Goal: Transaction & Acquisition: Purchase product/service

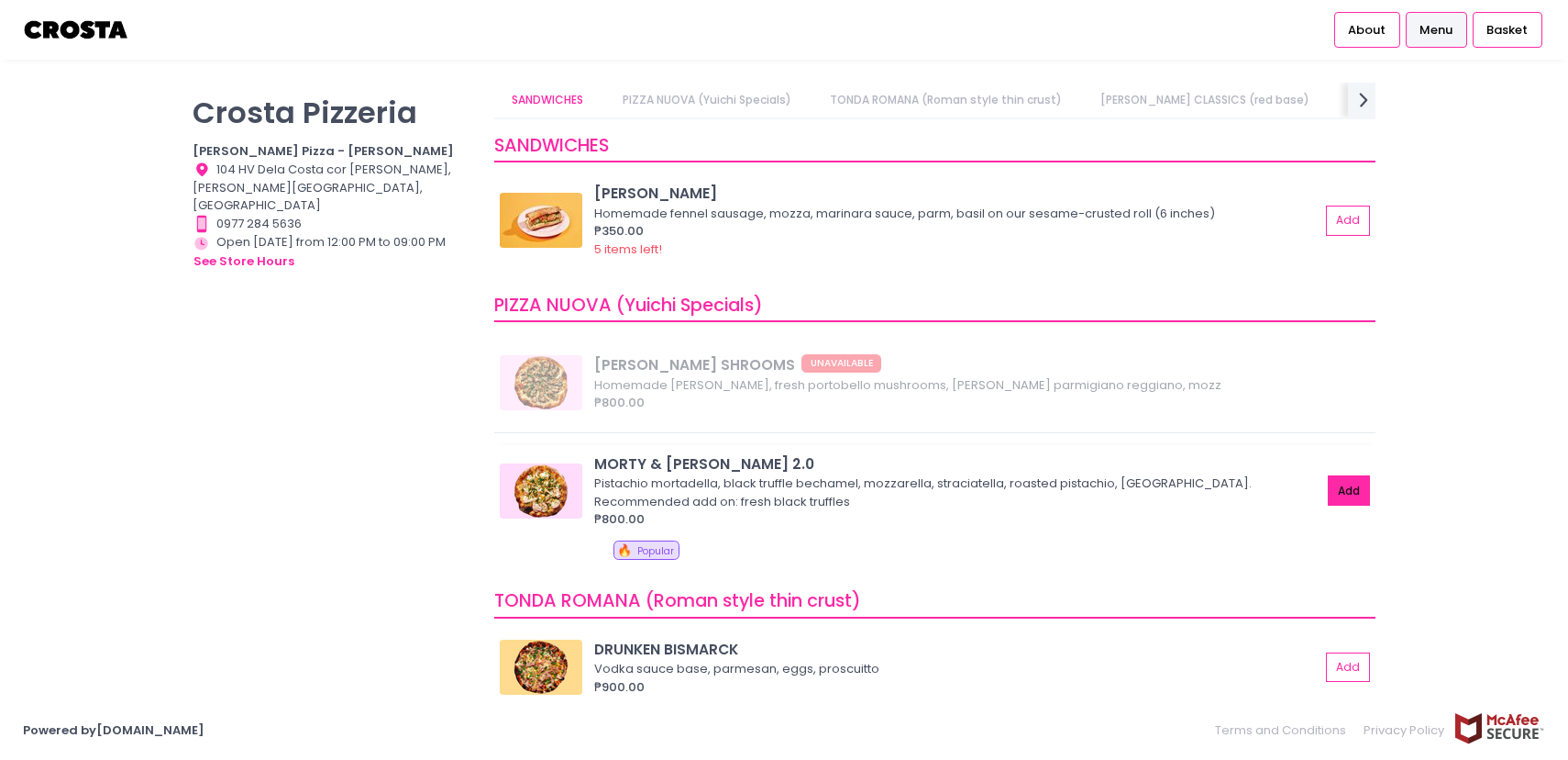
click at [1352, 498] on button "Add" at bounding box center [1349, 490] width 42 height 30
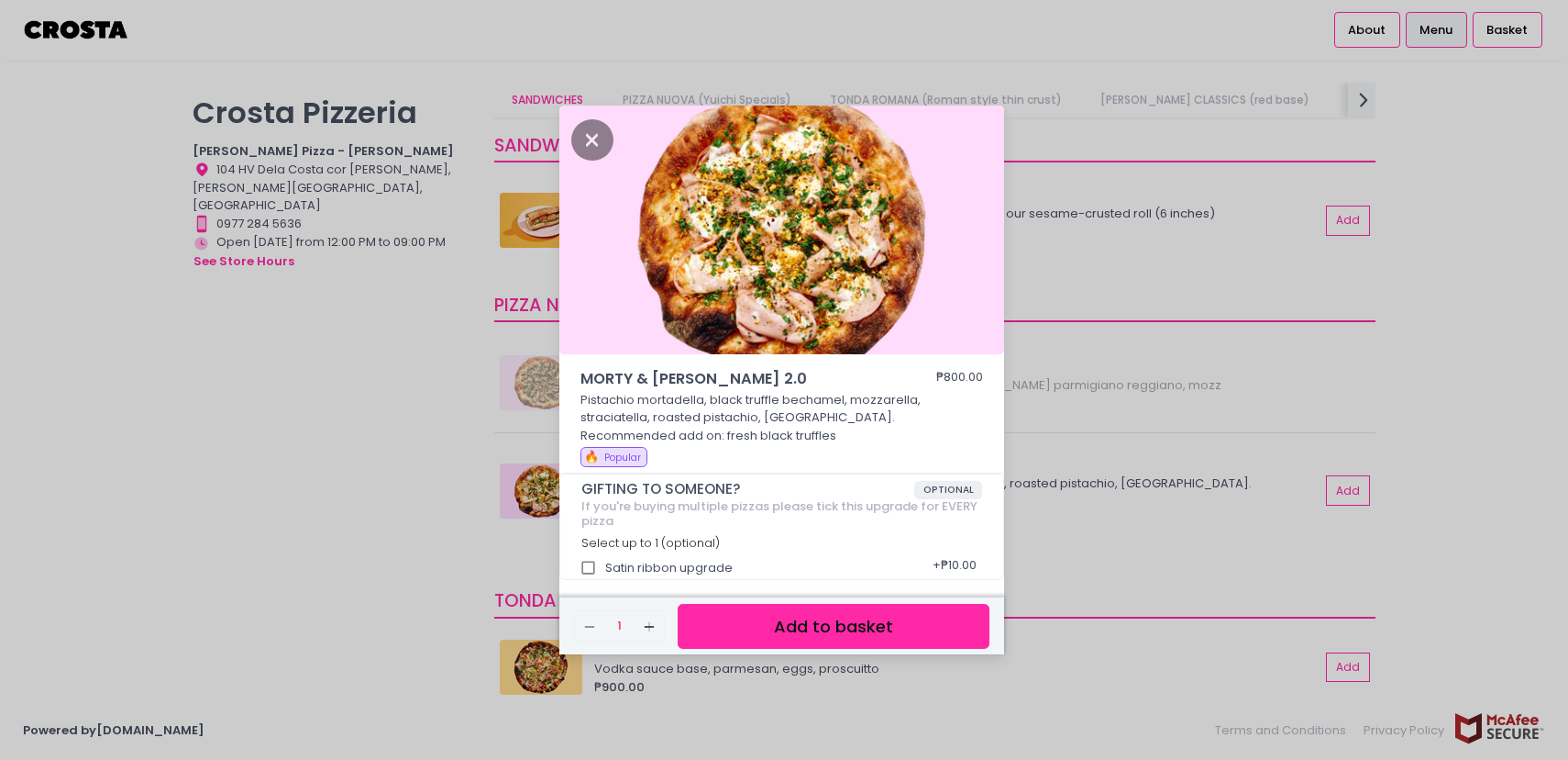
click at [808, 631] on button "Add to basket" at bounding box center [833, 626] width 312 height 45
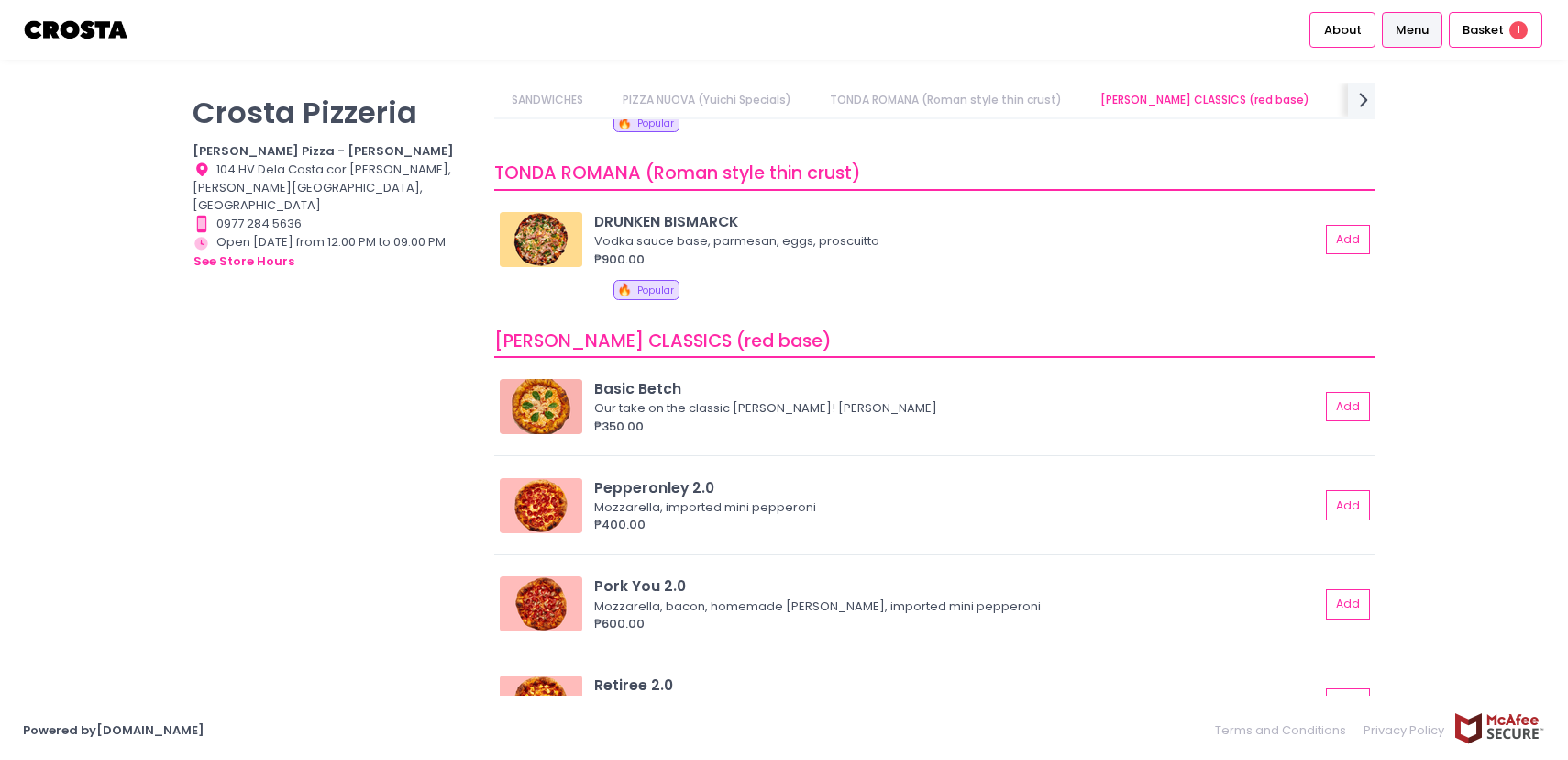
scroll to position [427, 0]
click at [1345, 410] on button "Add" at bounding box center [1349, 406] width 42 height 30
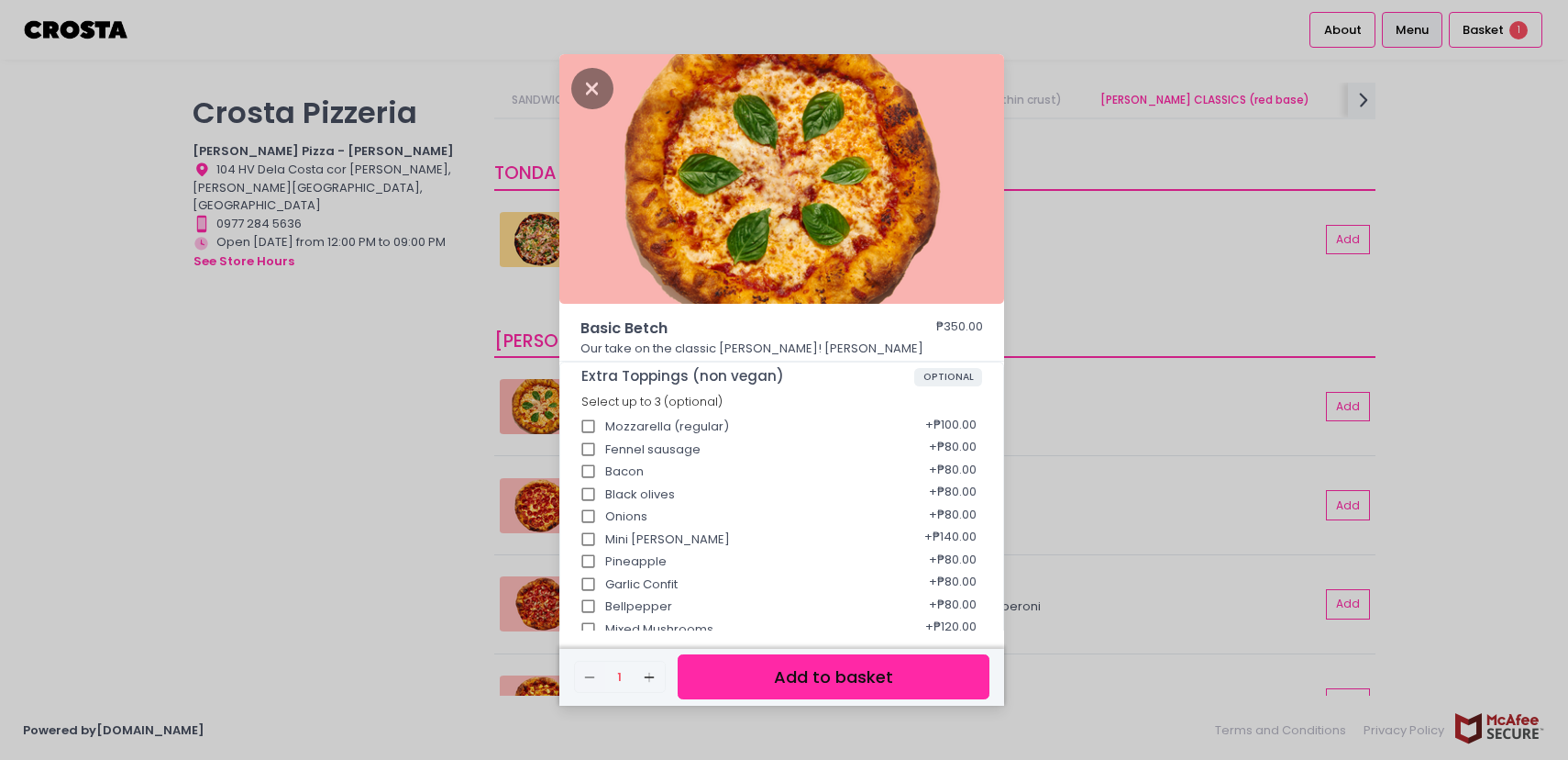
click at [847, 679] on button "Add to basket" at bounding box center [833, 676] width 312 height 45
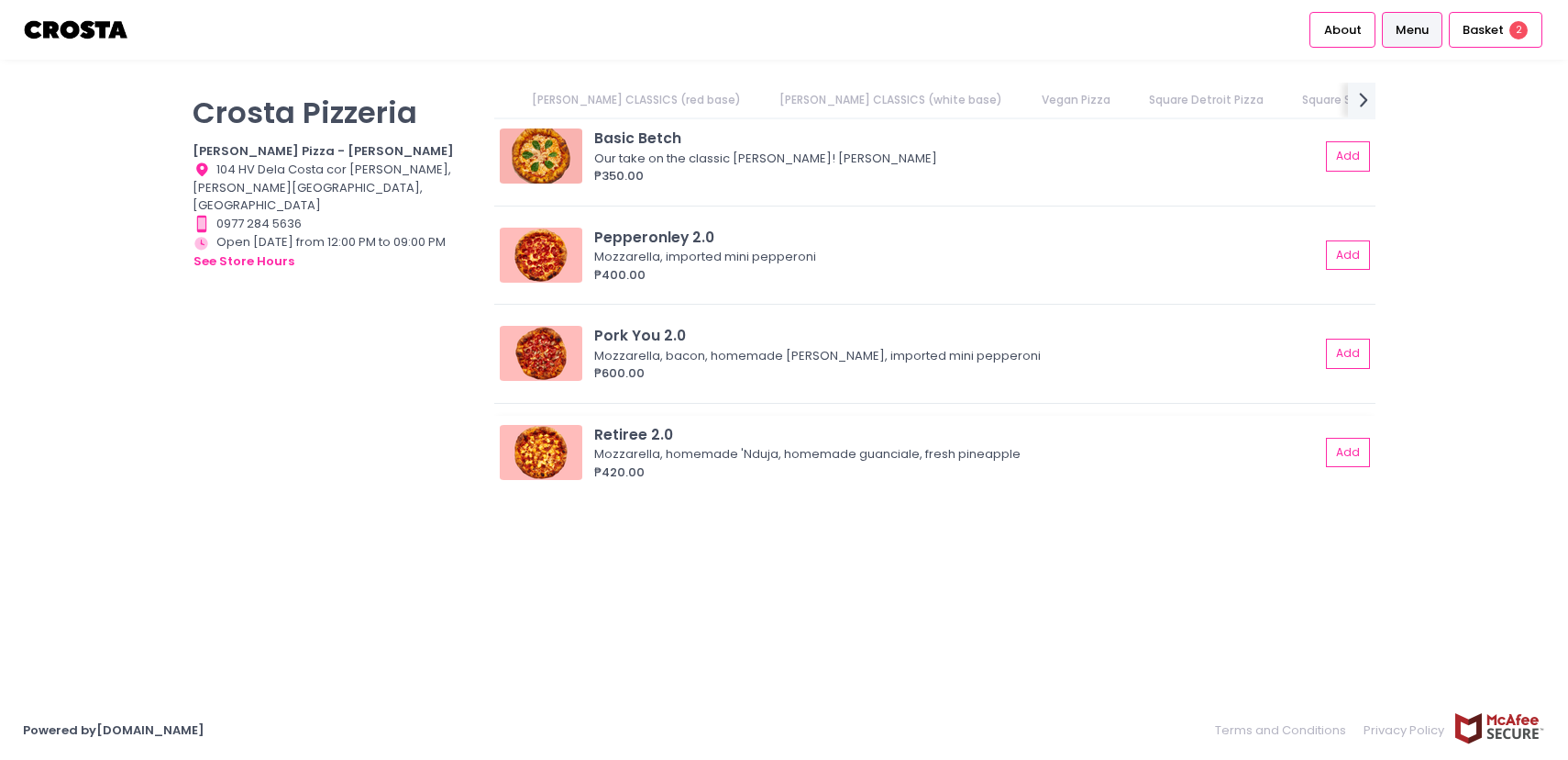
scroll to position [436, 0]
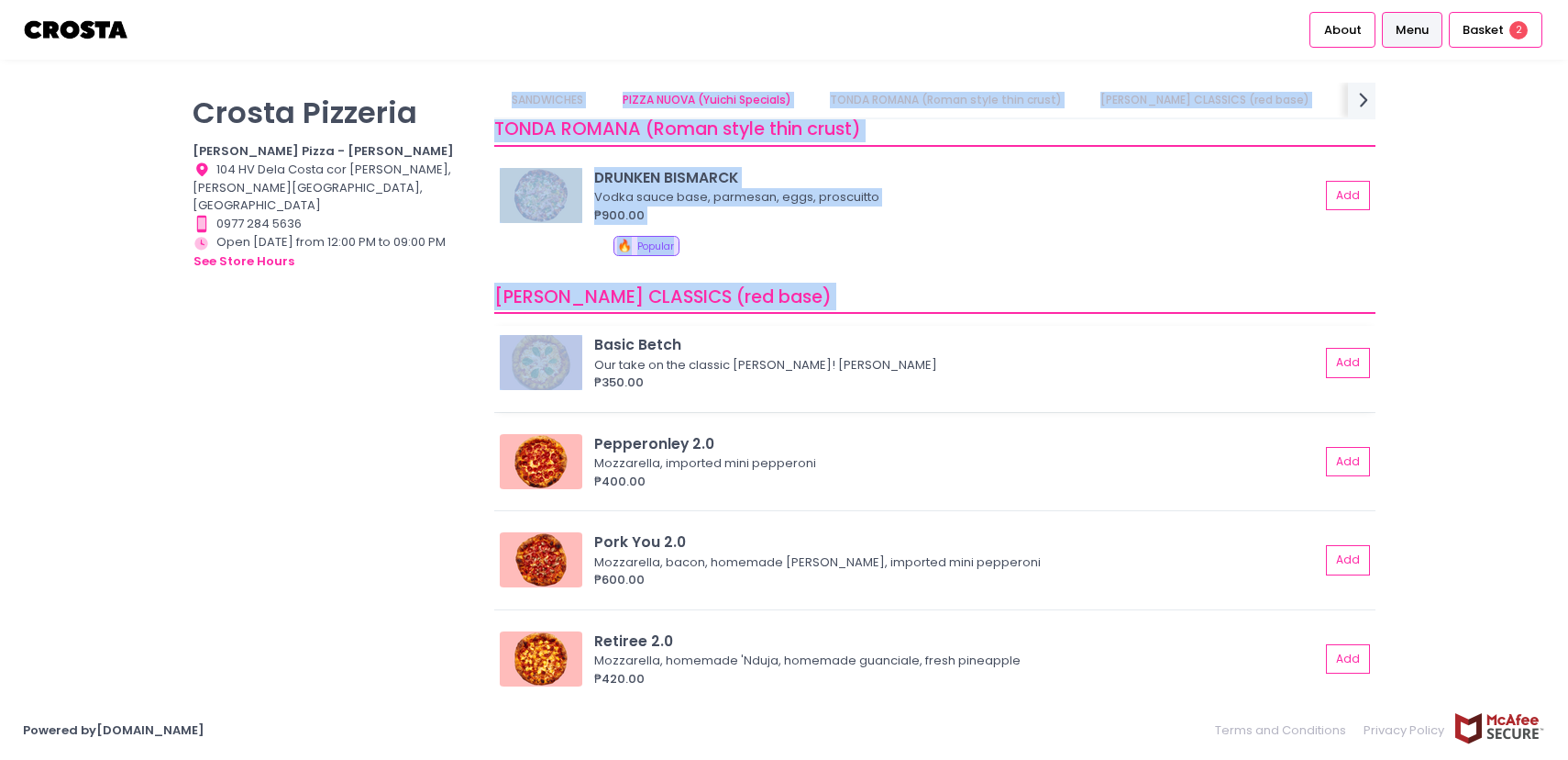
drag, startPoint x: 474, startPoint y: 297, endPoint x: 956, endPoint y: 330, distance: 483.1
click at [967, 330] on div "Crosta Pizzeria Crosta Pizza - Salcedo Location Created with Sketch. 104 HV Del…" at bounding box center [784, 371] width 1206 height 577
click at [359, 501] on div "Crosta Pizzeria Crosta Pizza - Salcedo Location Created with Sketch. 104 HV Del…" at bounding box center [332, 371] width 302 height 577
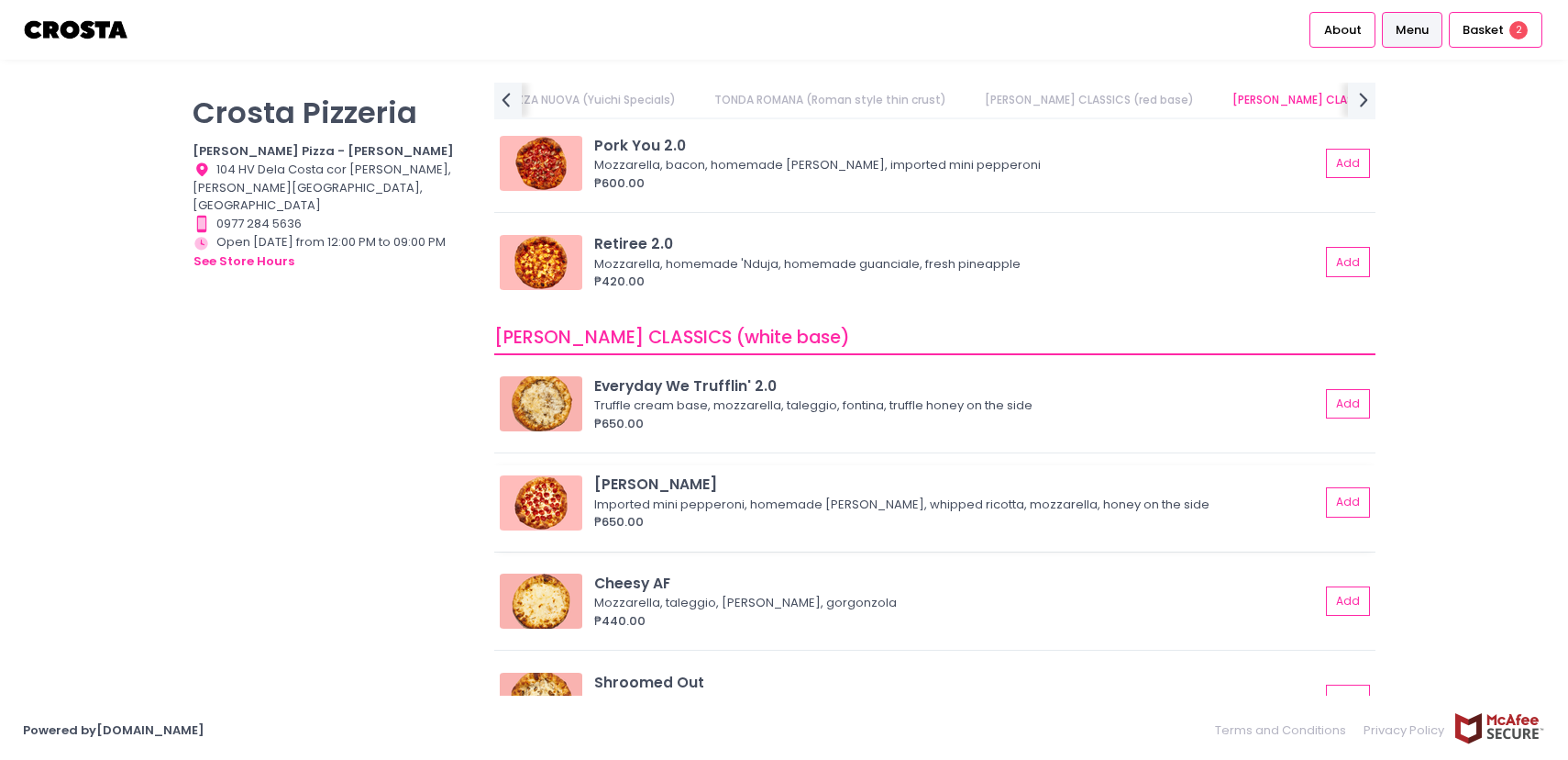
scroll to position [958, 0]
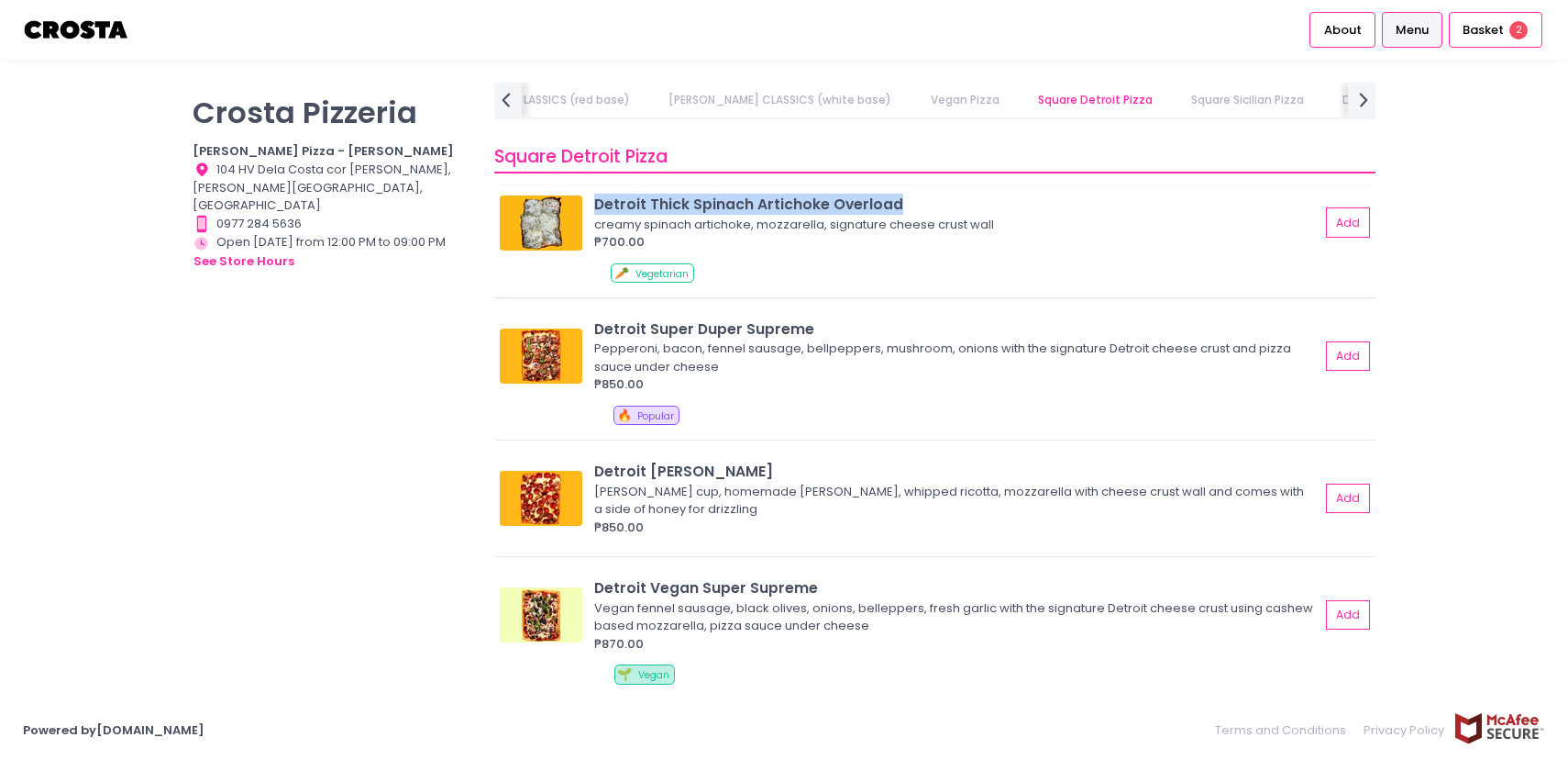
drag, startPoint x: 1007, startPoint y: 204, endPoint x: 588, endPoint y: 242, distance: 420.7
click at [736, 184] on div "Square Detroit Pizza Detroit Thick Spinach Artichoke Overload creamy spinach ar…" at bounding box center [935, 414] width 881 height 569
click at [344, 414] on div "Crosta Pizzeria Crosta Pizza - Salcedo Location Created with Sketch. 104 HV Del…" at bounding box center [332, 371] width 302 height 577
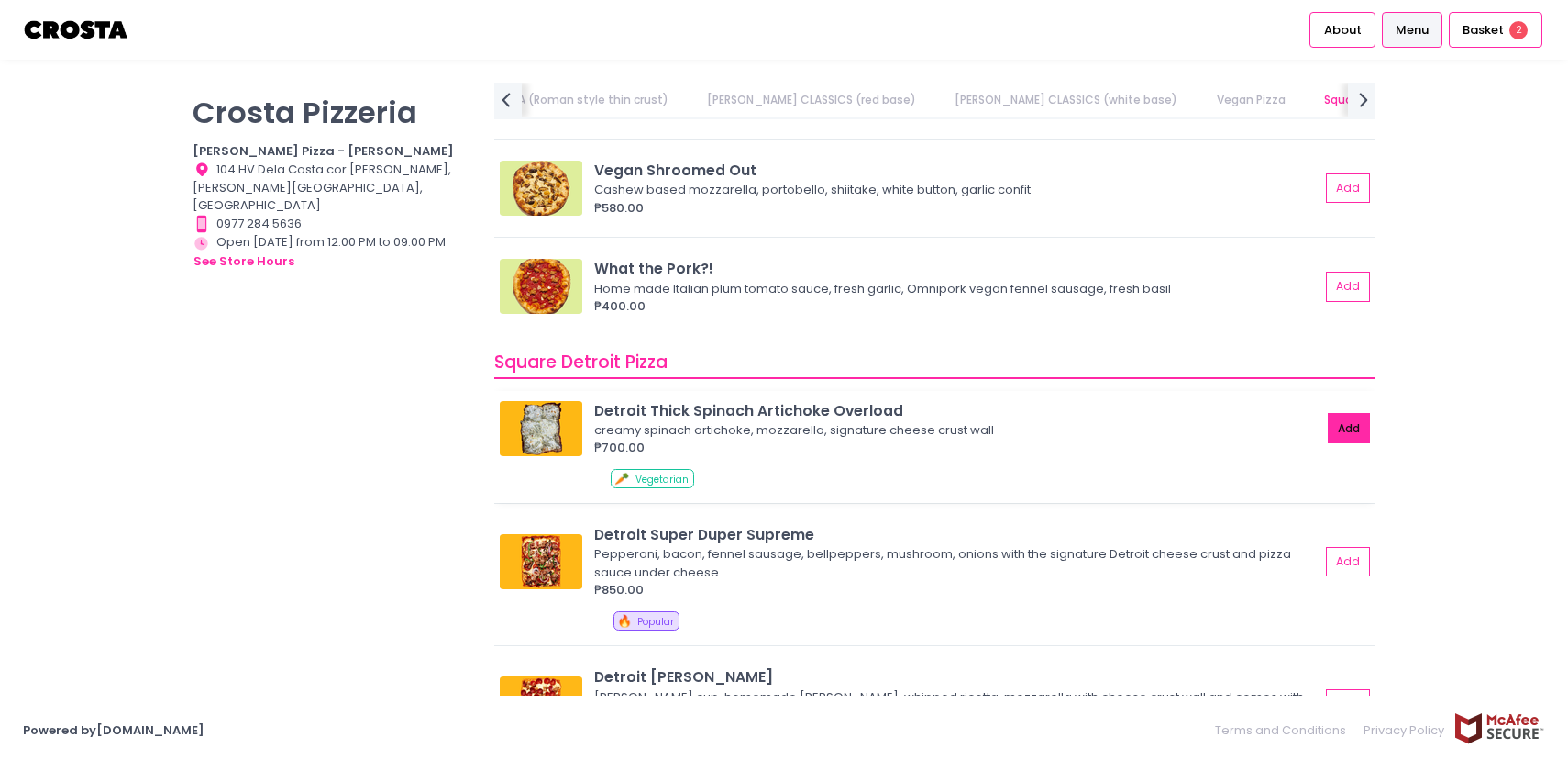
click at [1340, 431] on button "Add" at bounding box center [1349, 428] width 42 height 30
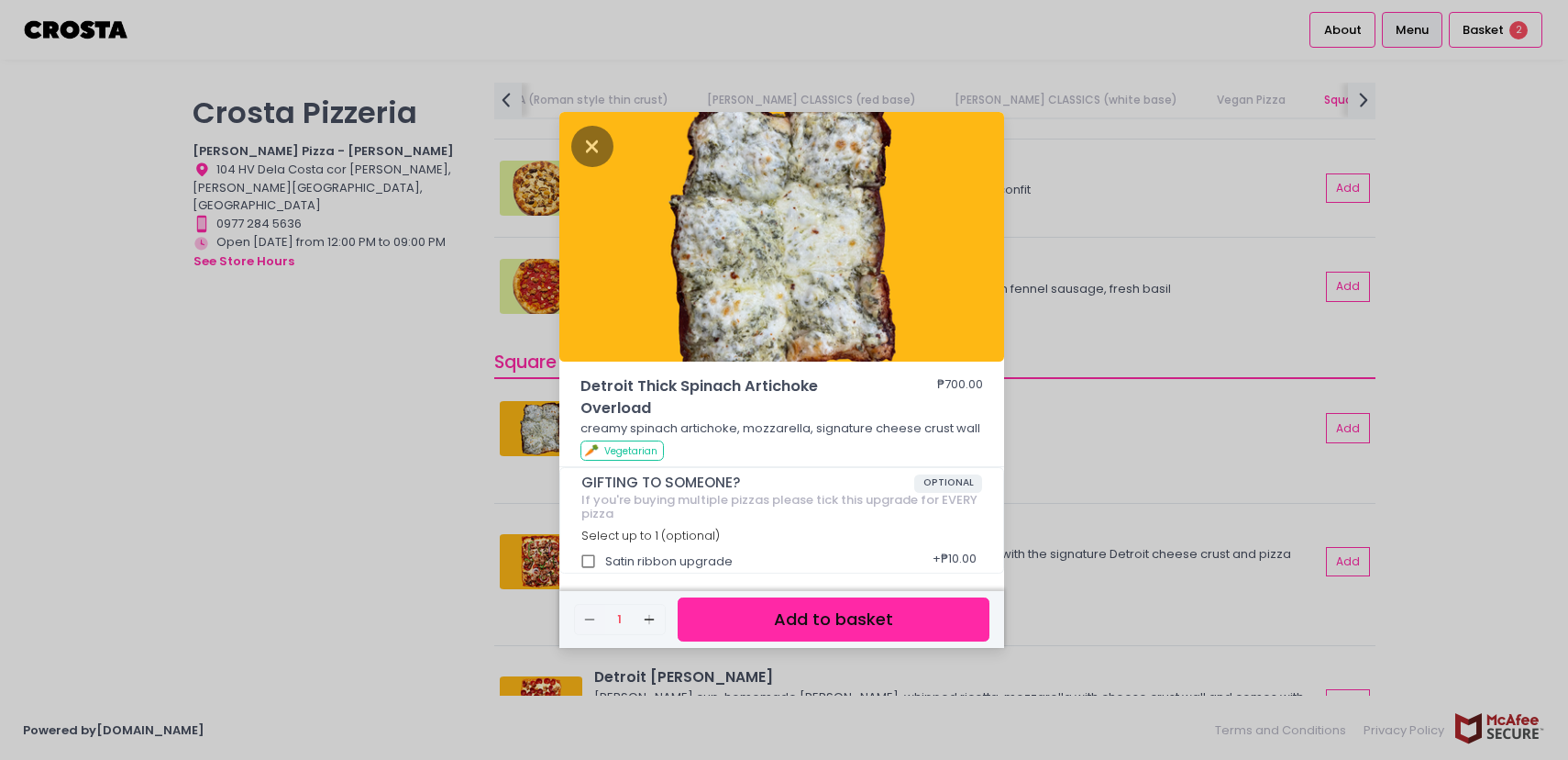
click at [905, 612] on button "Add to basket" at bounding box center [833, 620] width 312 height 45
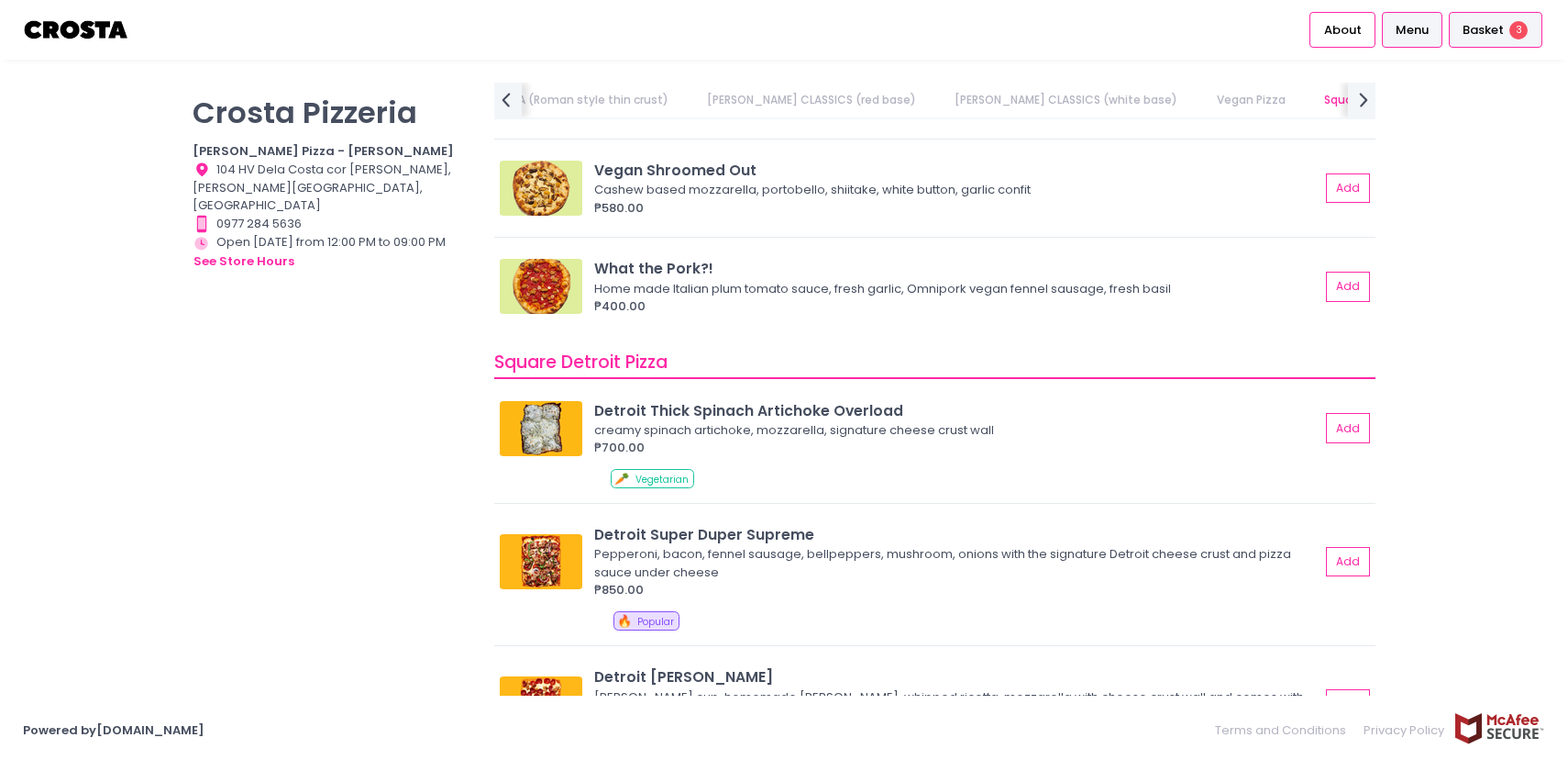
click at [1505, 18] on div "Basket 3" at bounding box center [1496, 30] width 94 height 36
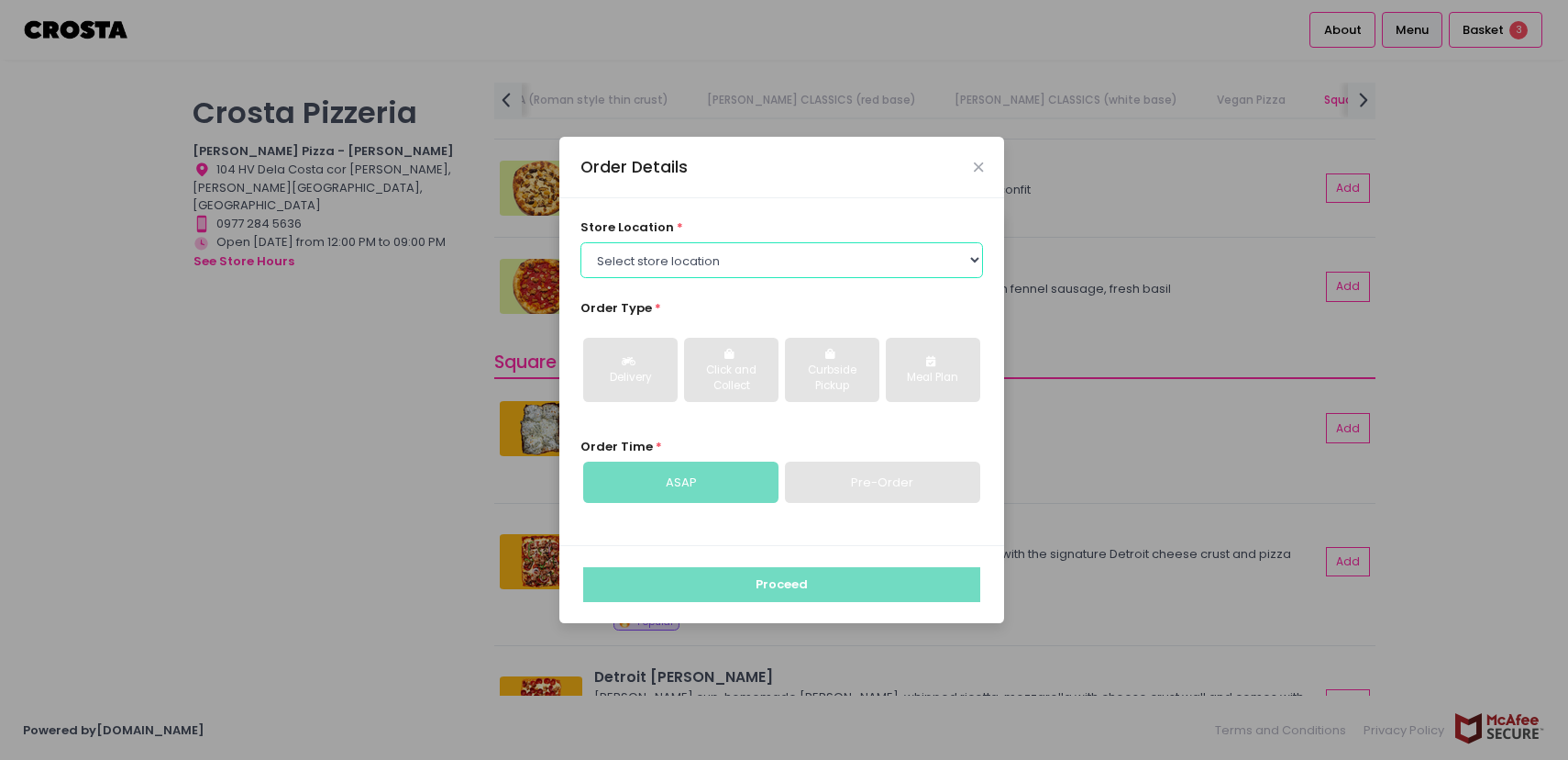
click at [695, 263] on select "Select store location Crosta Pizza - Salcedo Crosta Pizza - San Juan" at bounding box center [782, 259] width 403 height 35
select select "65090bae48156caed44a5eb4"
click at [580, 242] on select "Select store location Crosta Pizza - Salcedo Crosta Pizza - San Juan" at bounding box center [782, 259] width 403 height 35
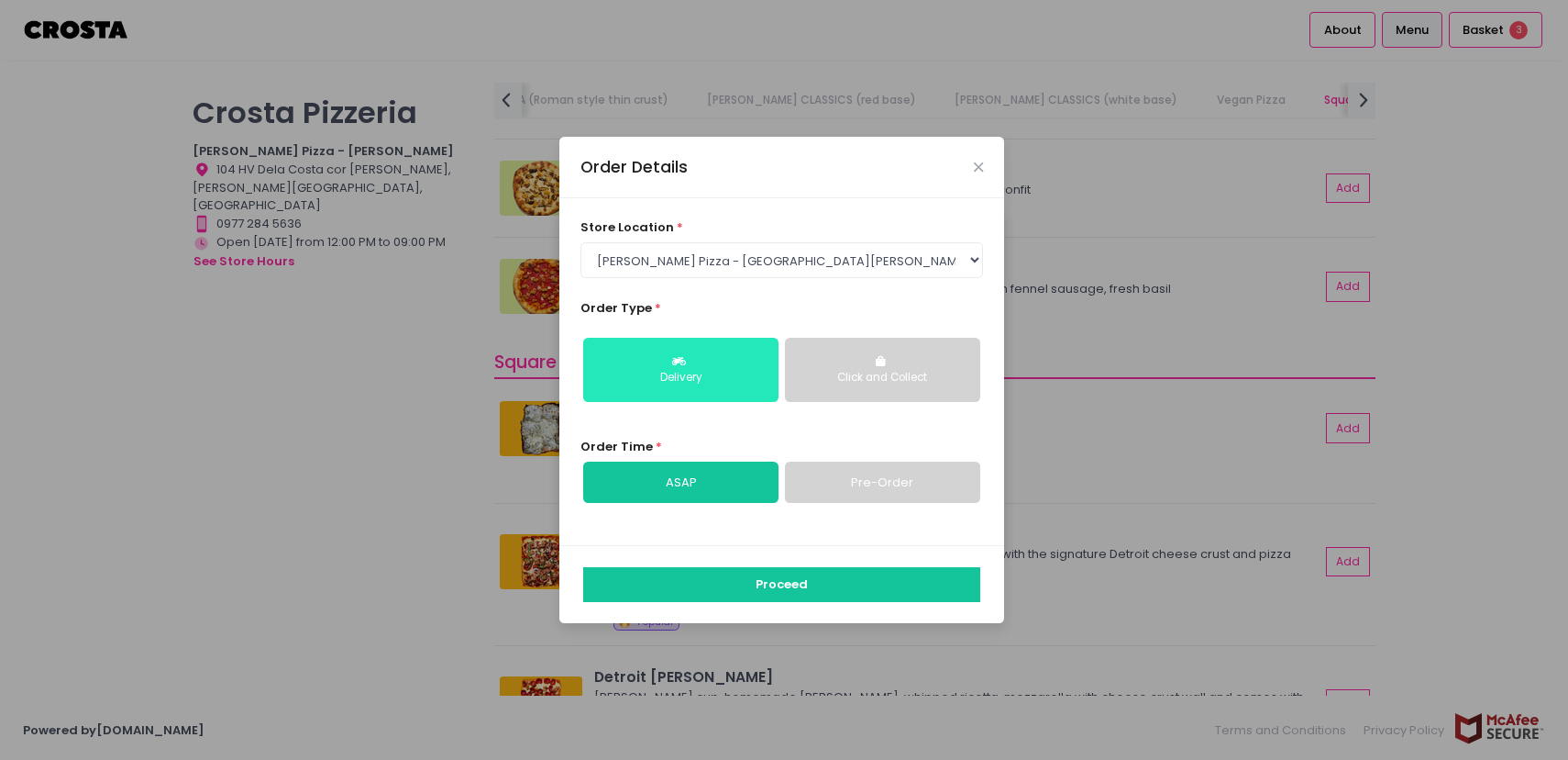
click at [677, 379] on div "Delivery" at bounding box center [681, 378] width 169 height 17
click at [719, 490] on link "ASAP" at bounding box center [681, 482] width 195 height 42
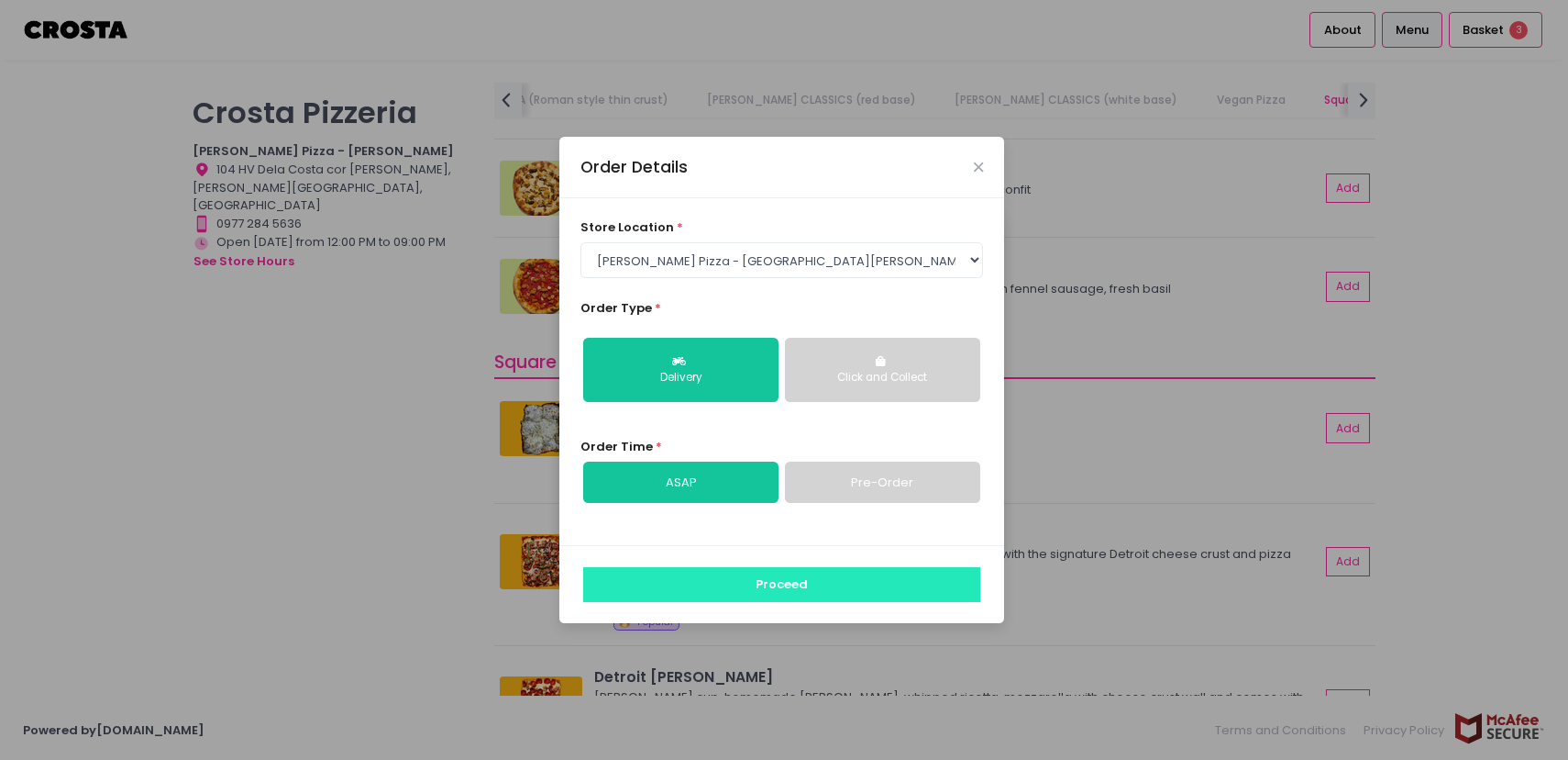
click at [758, 568] on button "Proceed" at bounding box center [782, 584] width 397 height 35
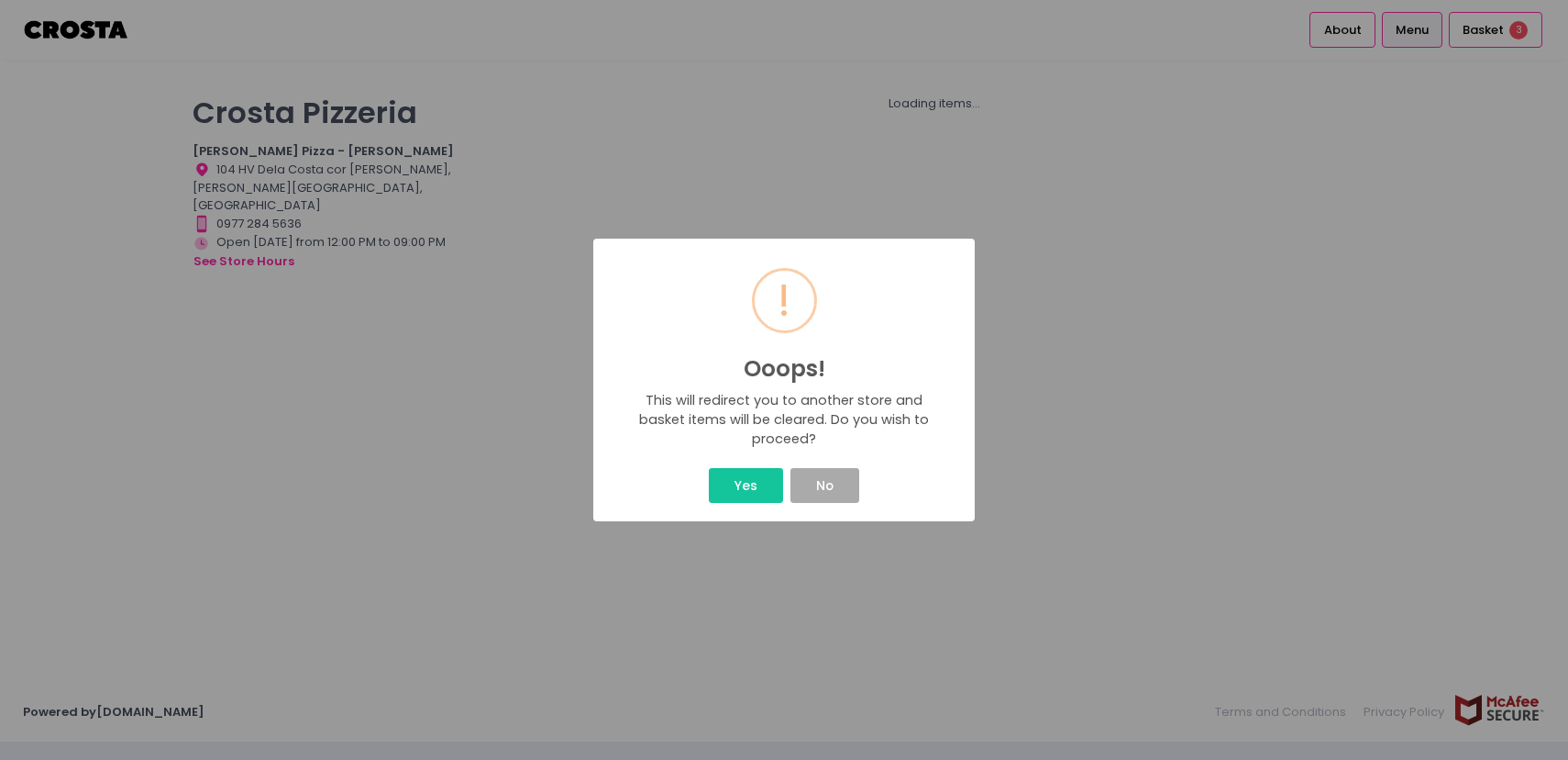
click at [738, 467] on div "Yes No" at bounding box center [784, 485] width 352 height 43
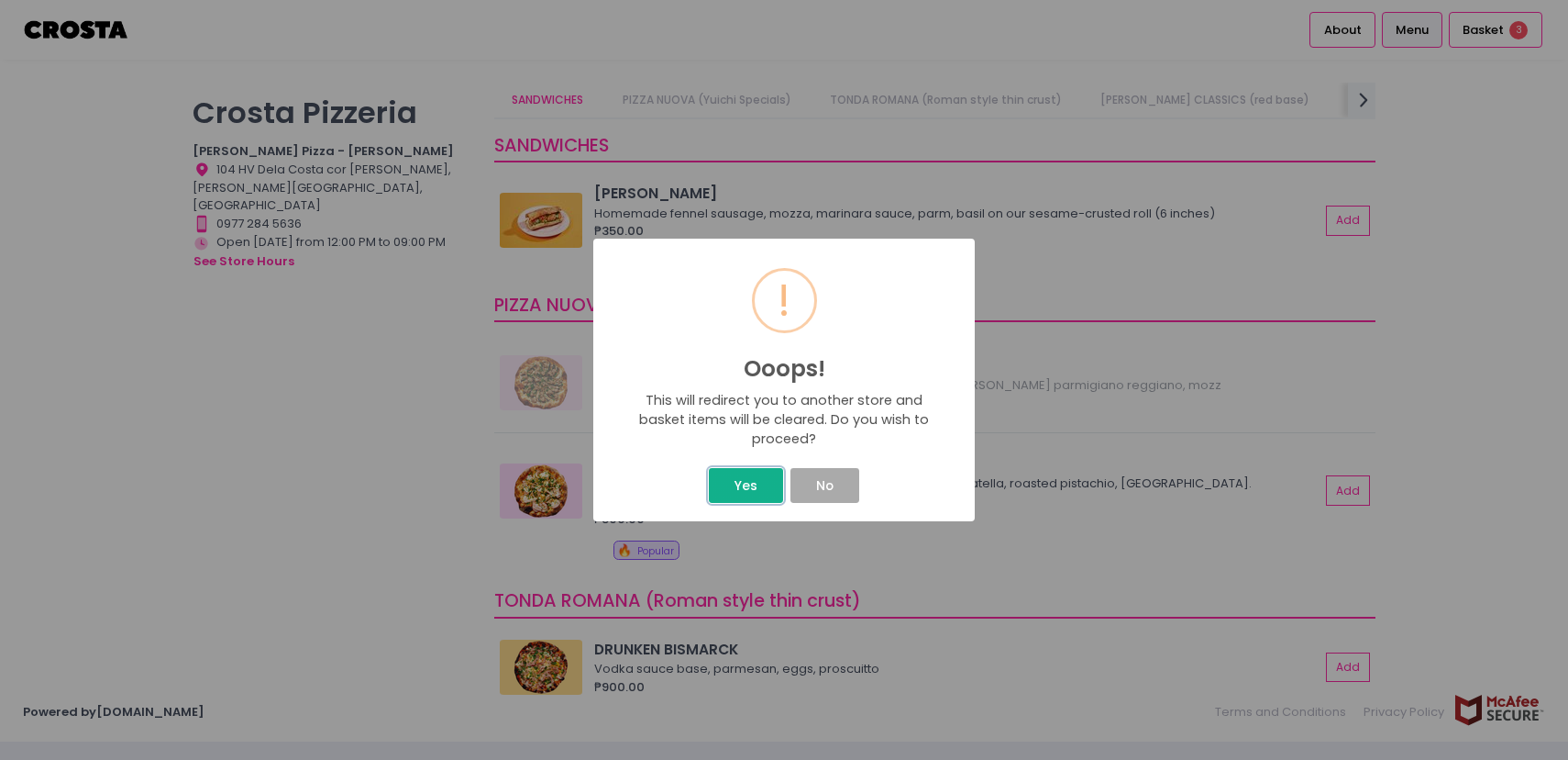
click at [751, 482] on button "Yes" at bounding box center [746, 485] width 74 height 35
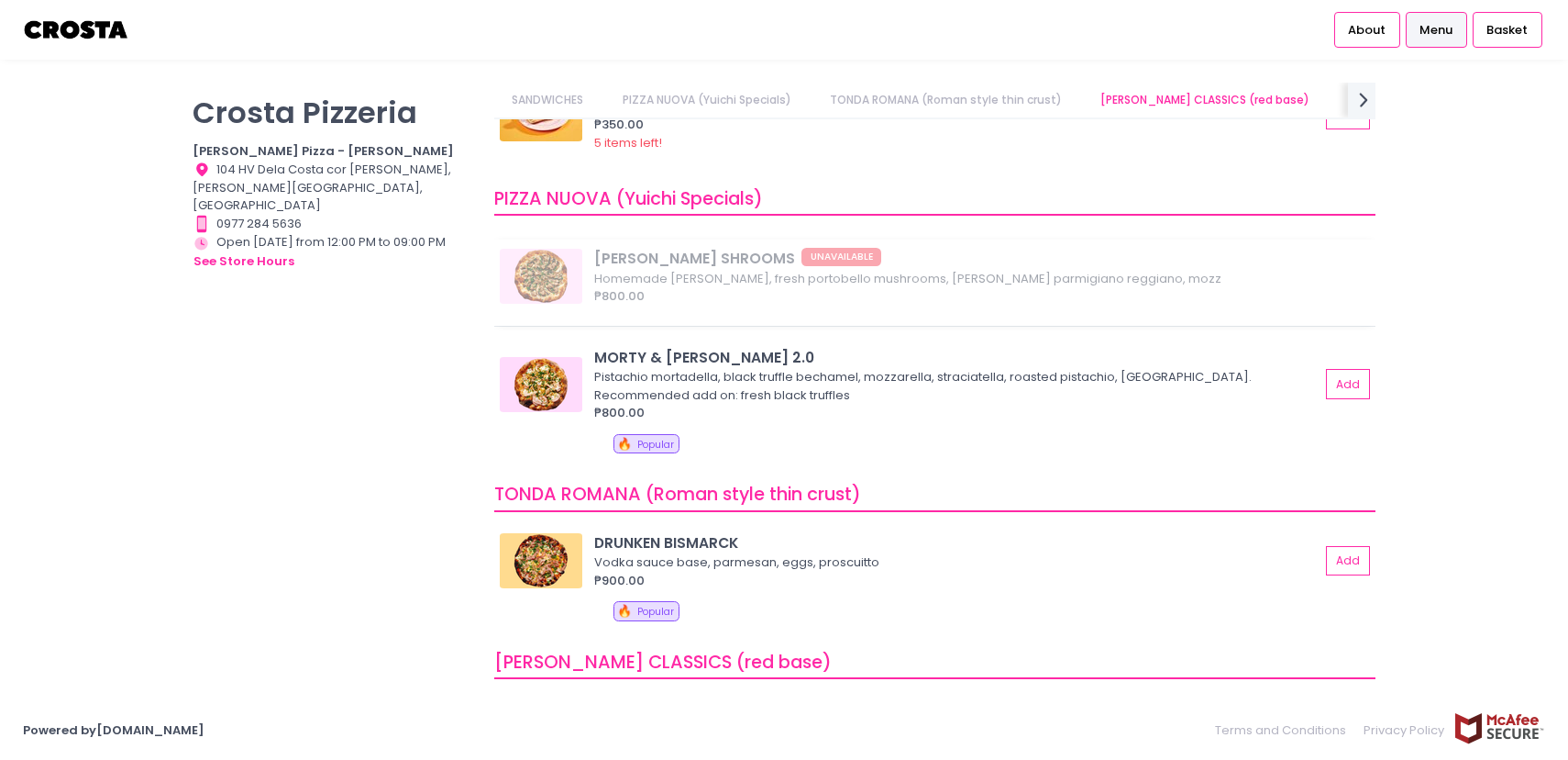
scroll to position [108, 0]
drag, startPoint x: 250, startPoint y: 100, endPoint x: 446, endPoint y: 96, distance: 196.0
click at [446, 96] on div "[PERSON_NAME] Pizzeria [PERSON_NAME] Pizza - [PERSON_NAME] Location Created wit…" at bounding box center [784, 380] width 1229 height 595
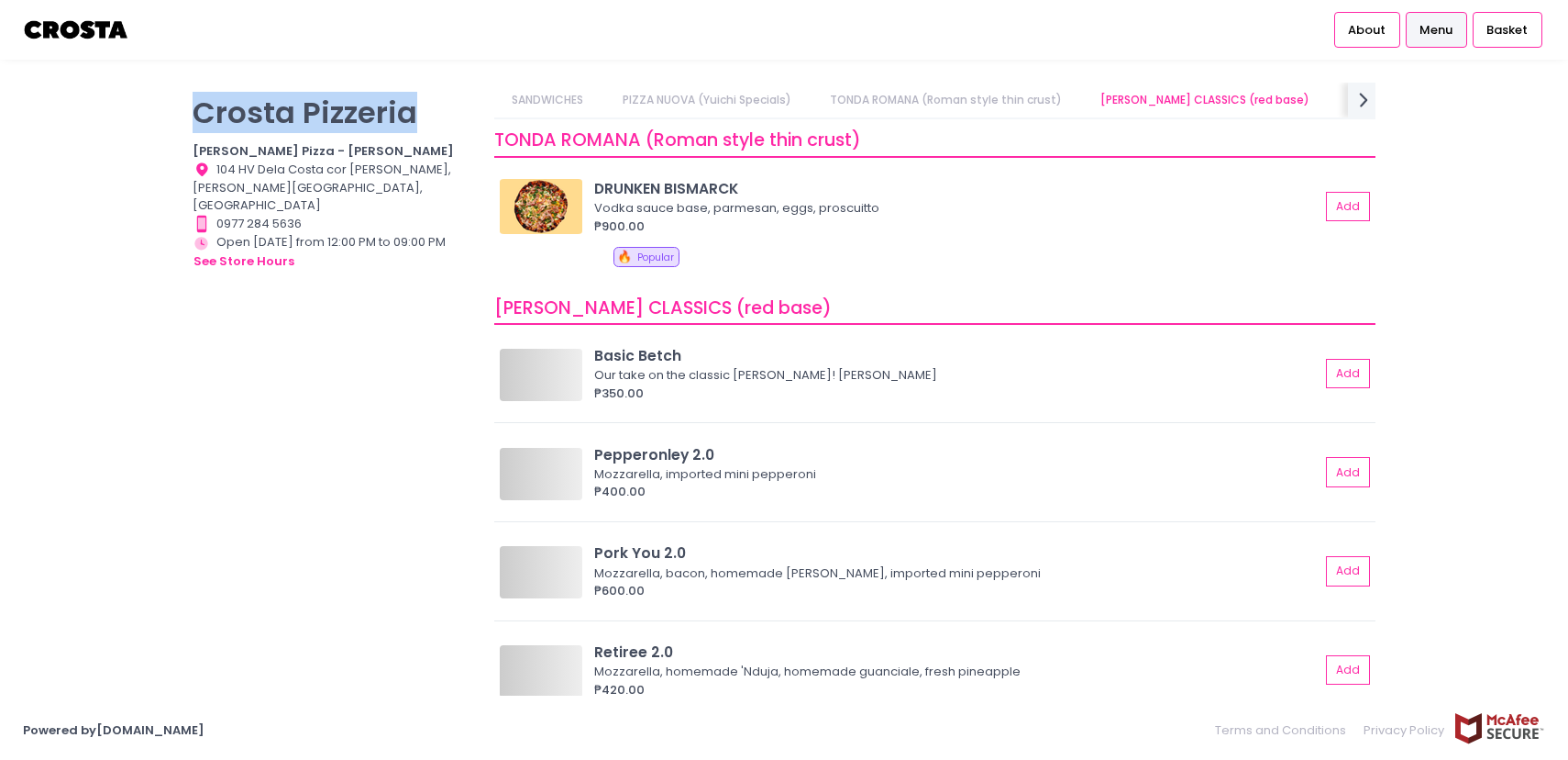
scroll to position [462, 0]
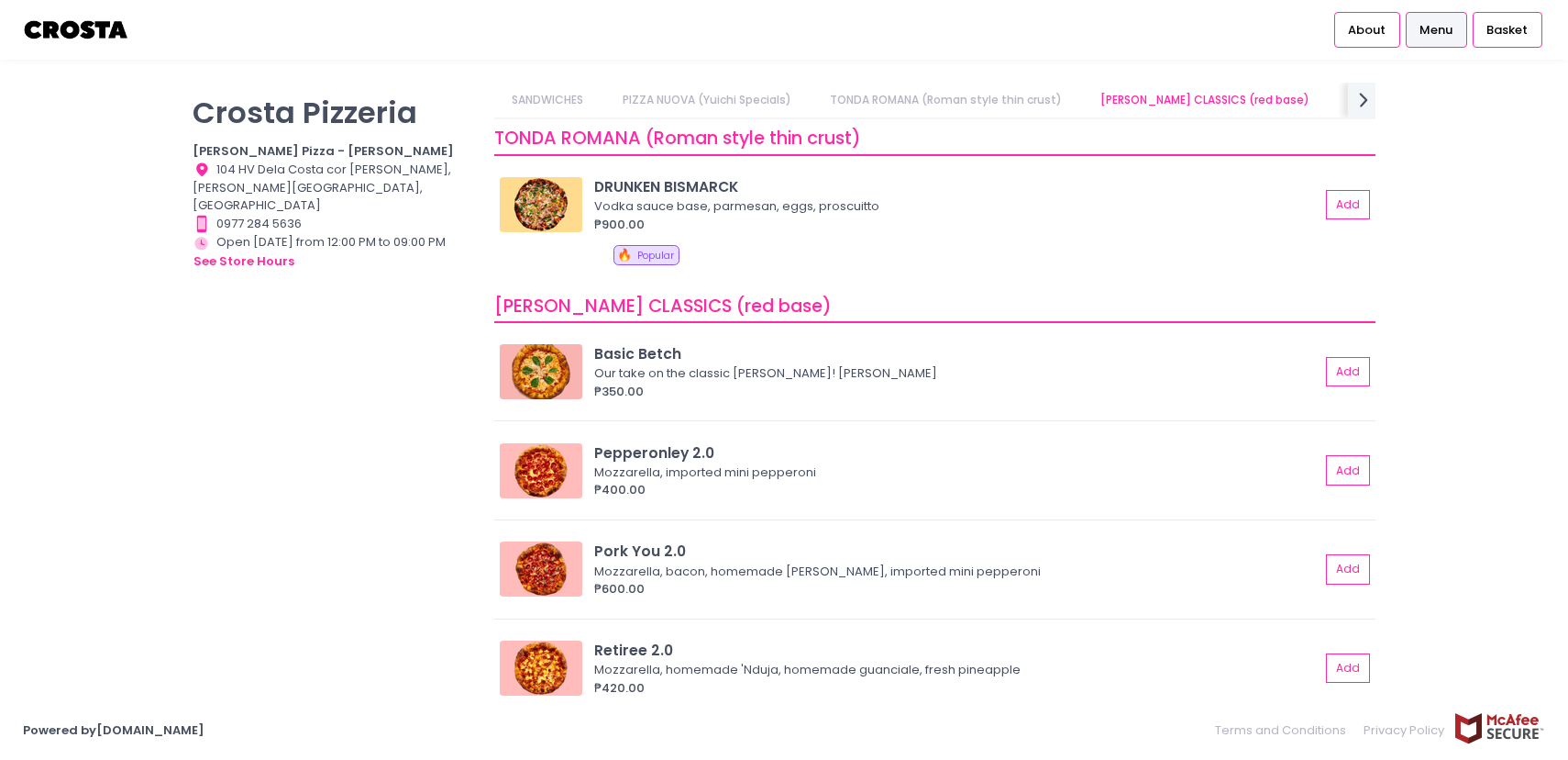
click at [333, 348] on div "Crosta Pizzeria Crosta Pizza - Salcedo Location Created with Sketch. 104 HV Del…" at bounding box center [332, 371] width 302 height 577
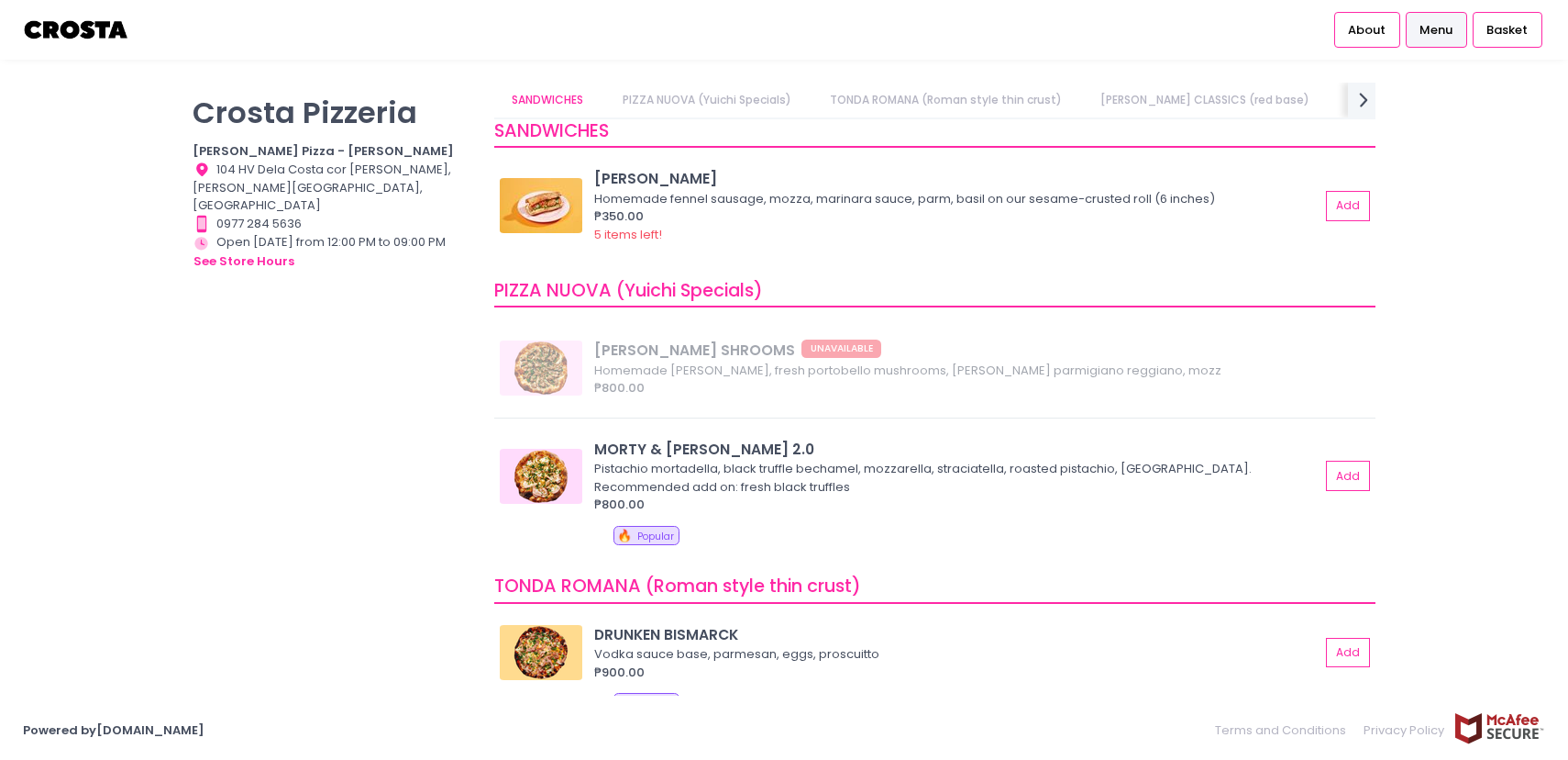
scroll to position [0, 0]
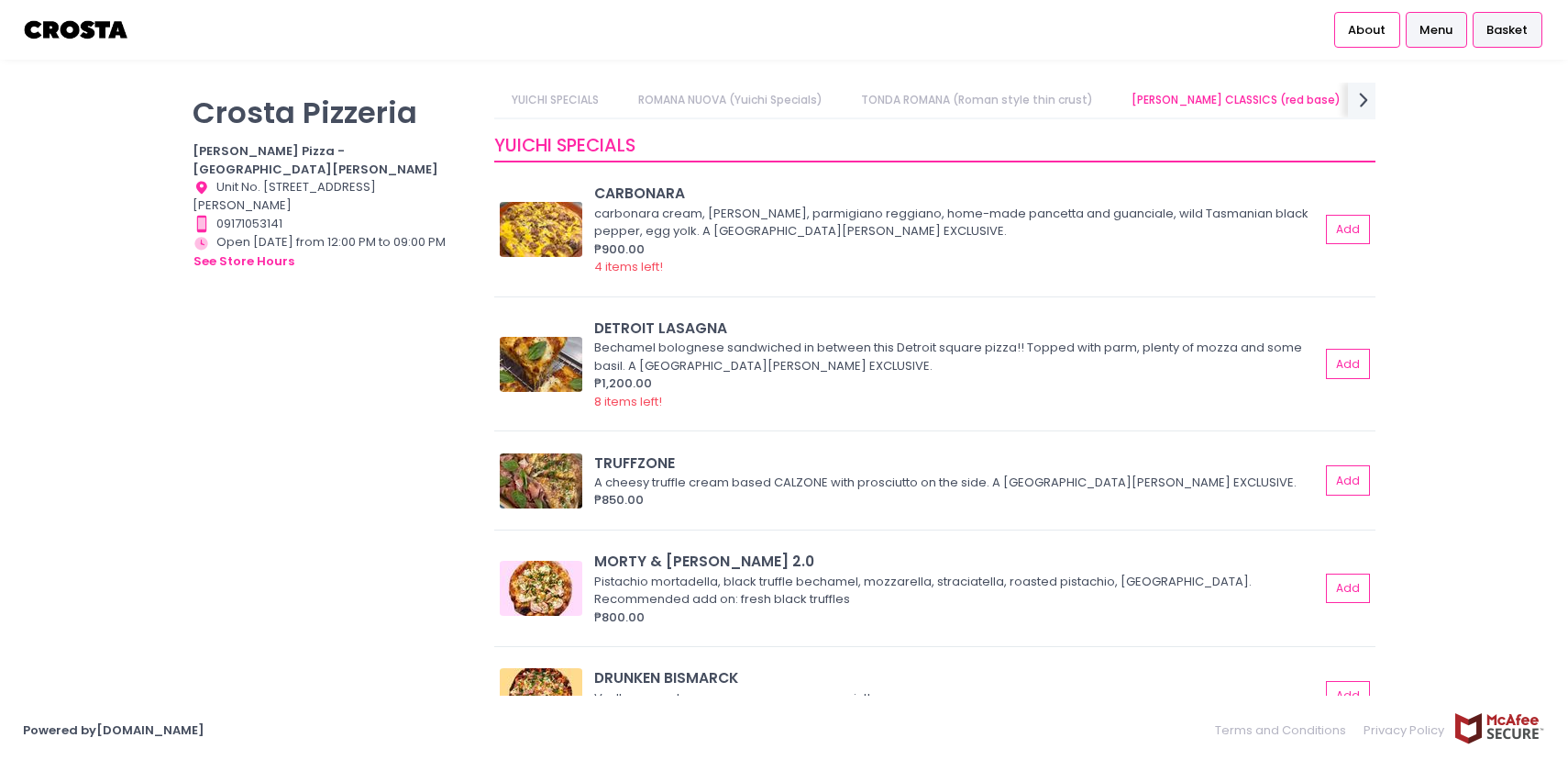
click at [1523, 39] on div "Basket" at bounding box center [1507, 29] width 70 height 35
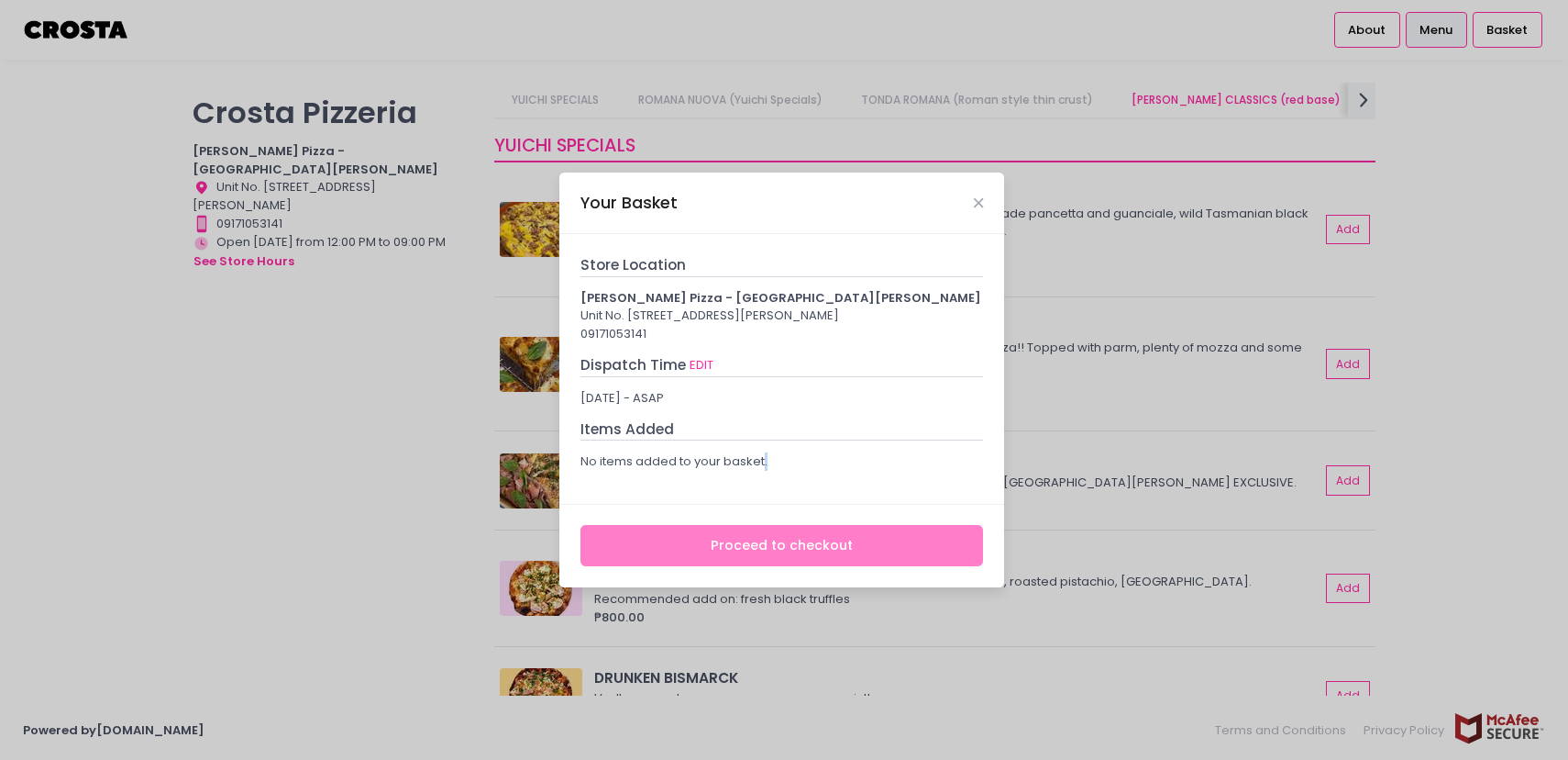
click at [766, 471] on p "No items added to your basket." at bounding box center [782, 461] width 403 height 18
